Goal: Task Accomplishment & Management: Use online tool/utility

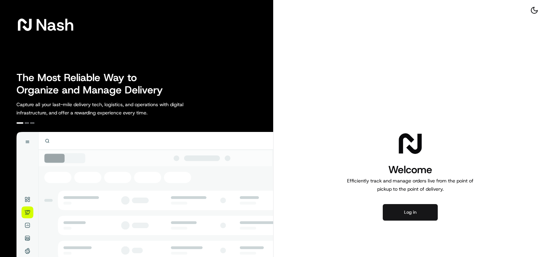
click at [407, 214] on button "Log in" at bounding box center [410, 212] width 55 height 16
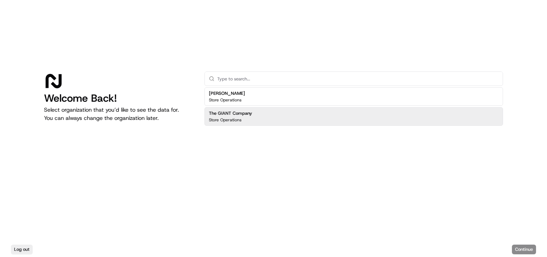
click at [242, 121] on div "Store Operations" at bounding box center [230, 119] width 43 height 5
click at [526, 251] on button "Continue" at bounding box center [524, 250] width 24 height 10
